Goal: Find specific page/section

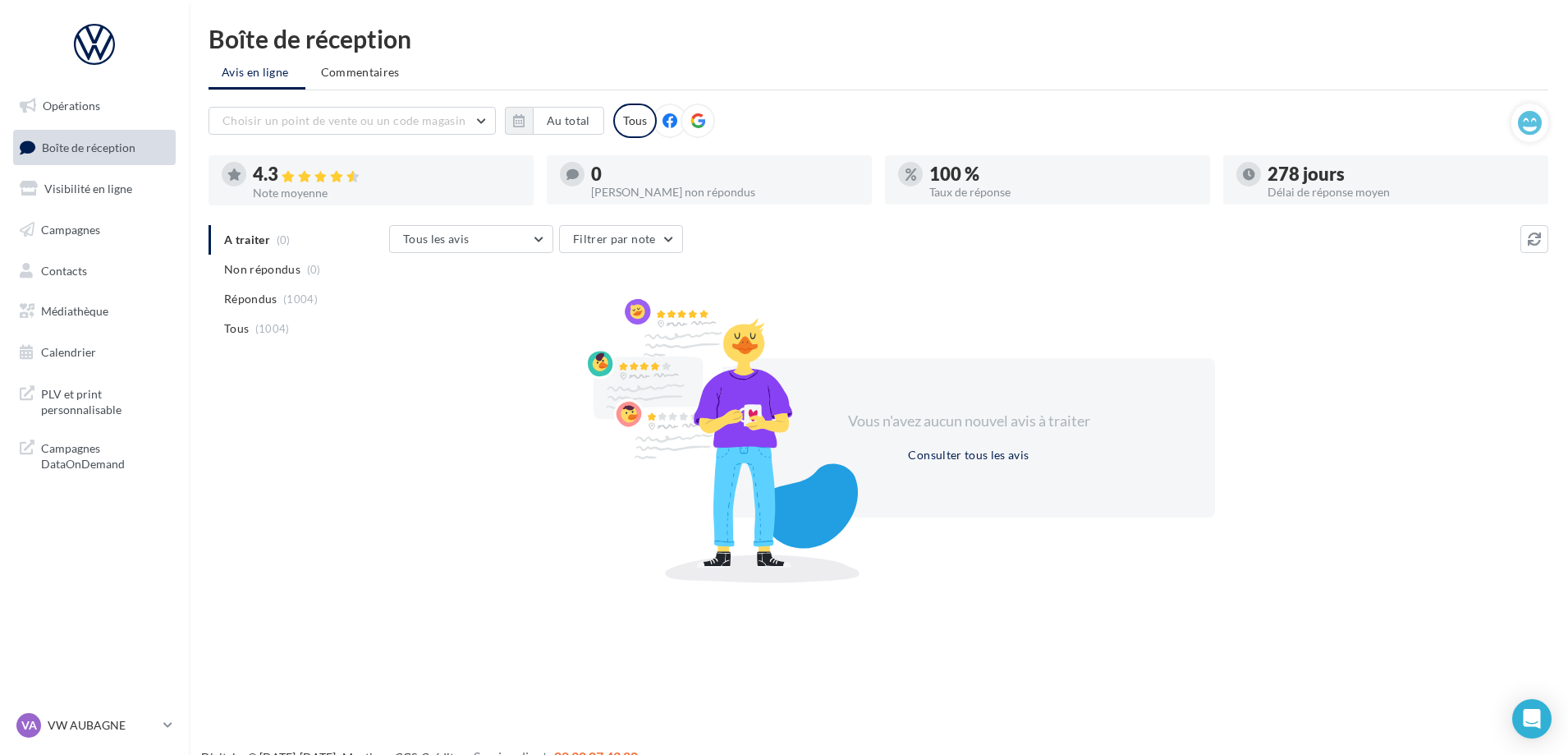
click at [84, 147] on span "Boîte de réception" at bounding box center [88, 147] width 93 height 13
click at [97, 142] on span "Boîte de réception" at bounding box center [88, 147] width 93 height 13
